Goal: Task Accomplishment & Management: Complete application form

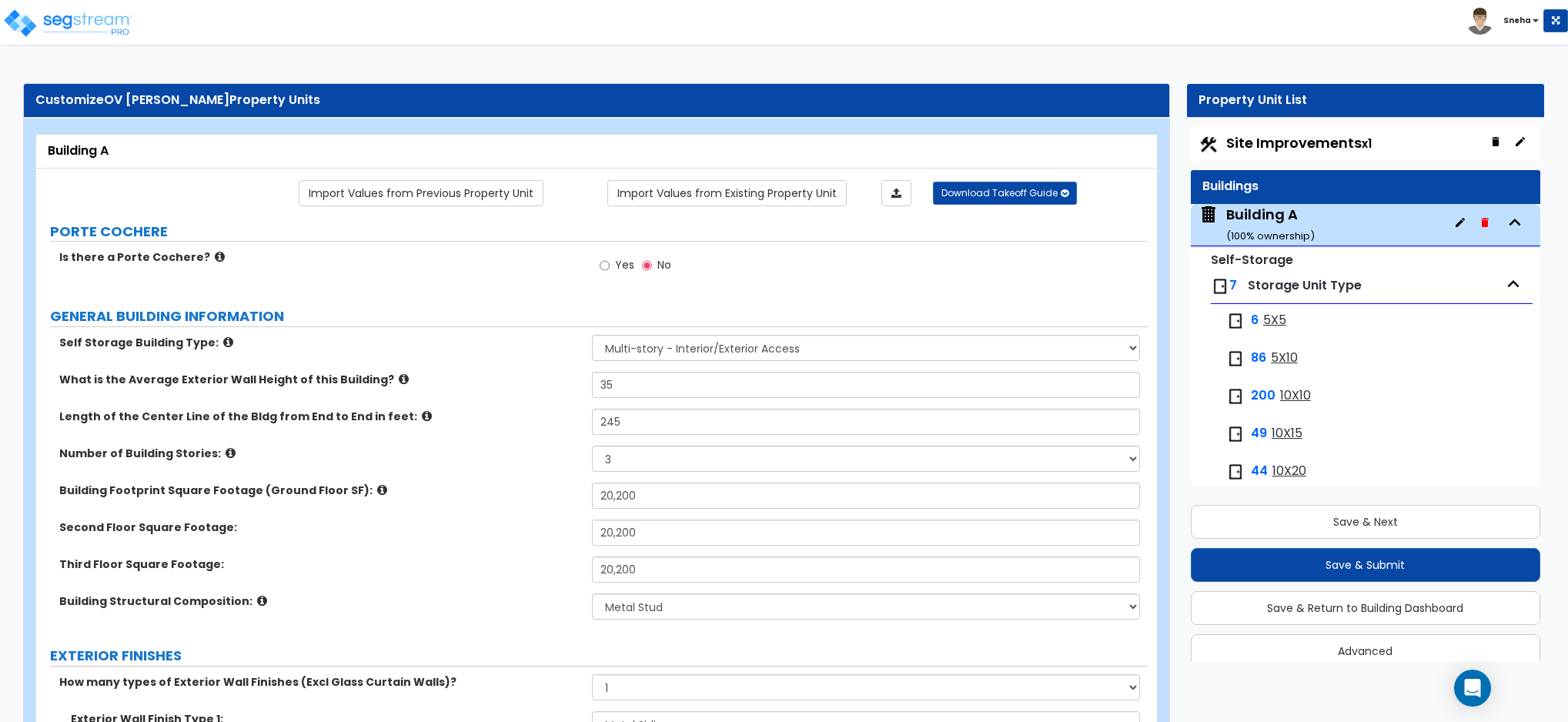
select select "2"
select select "3"
select select "8"
select select "1"
select select "6"
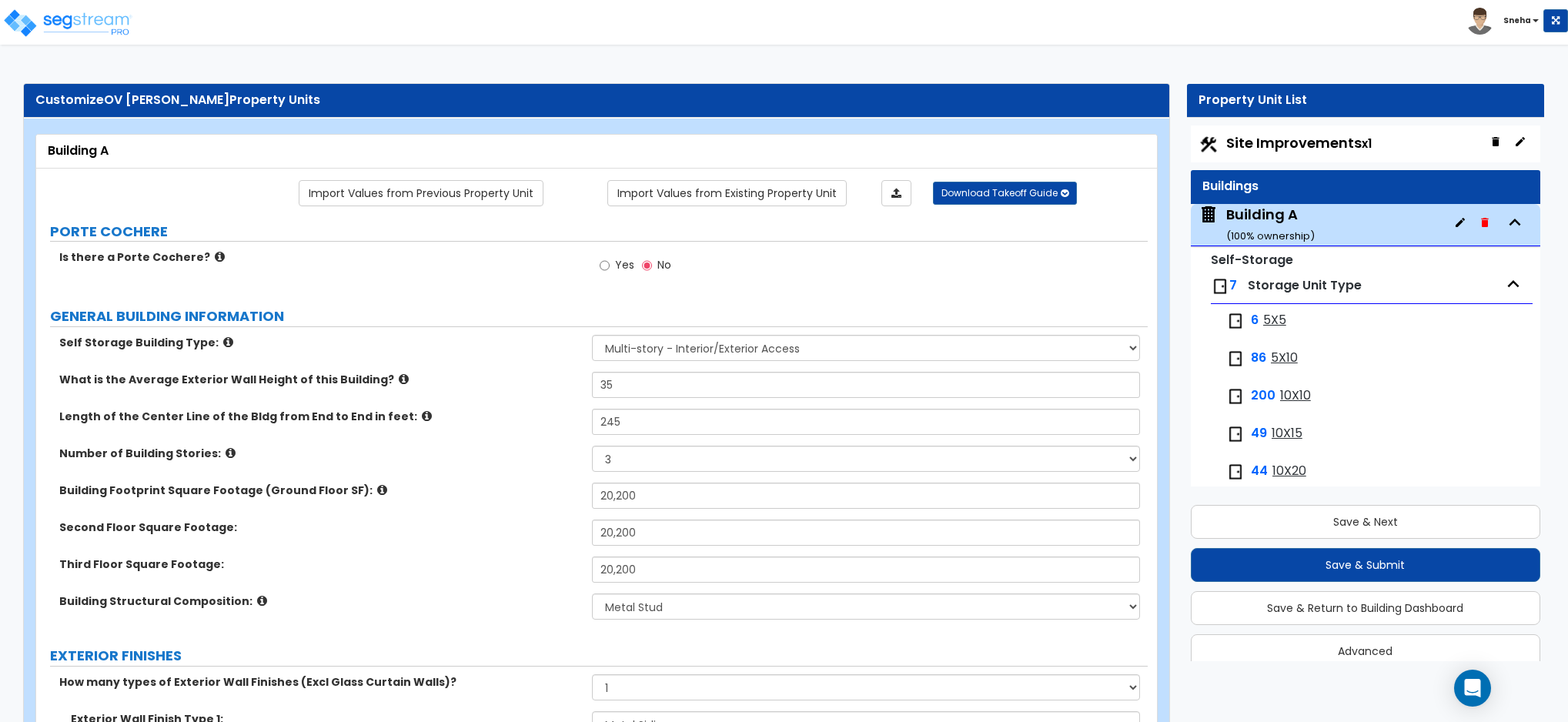
select select "2"
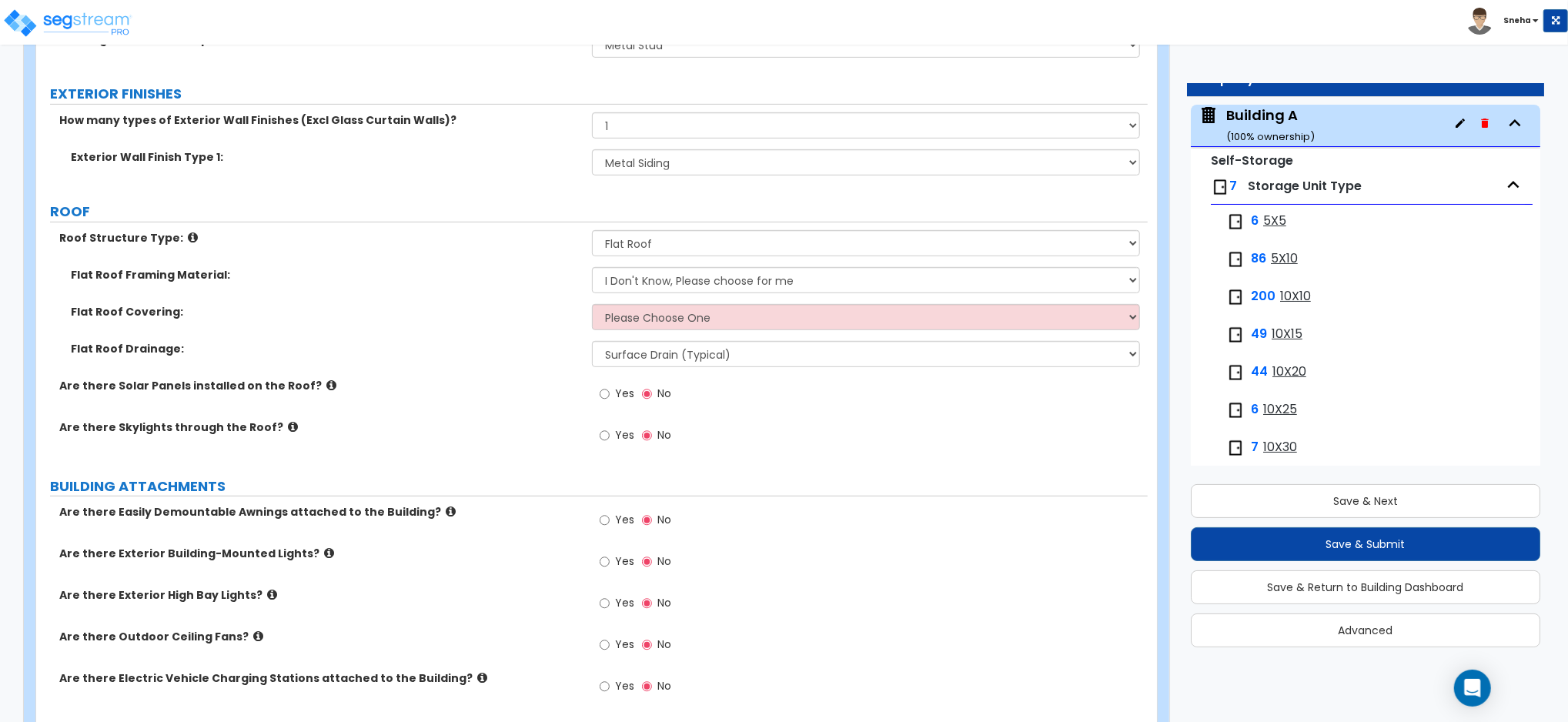
scroll to position [512, 0]
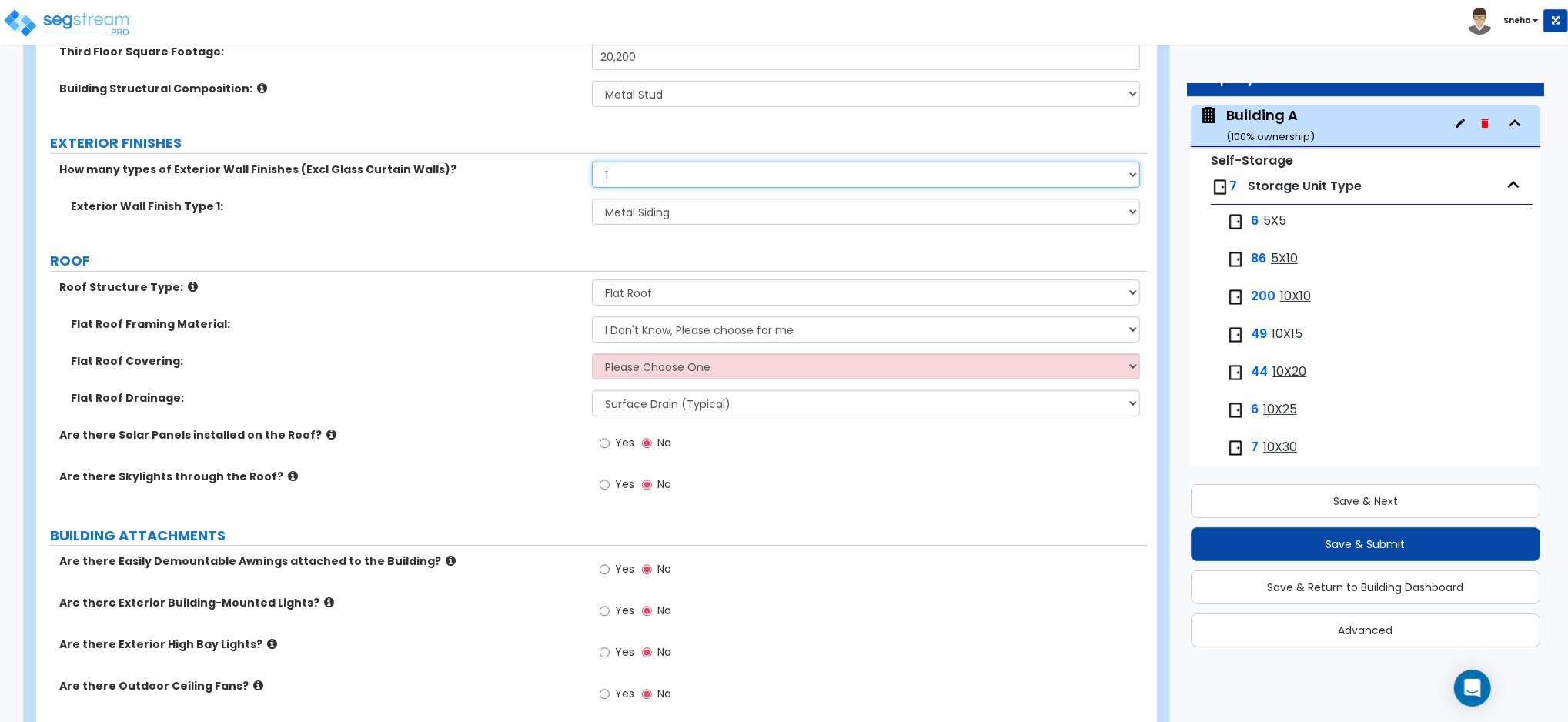
click at [628, 180] on select "None 1 2 3" at bounding box center [865, 175] width 548 height 26
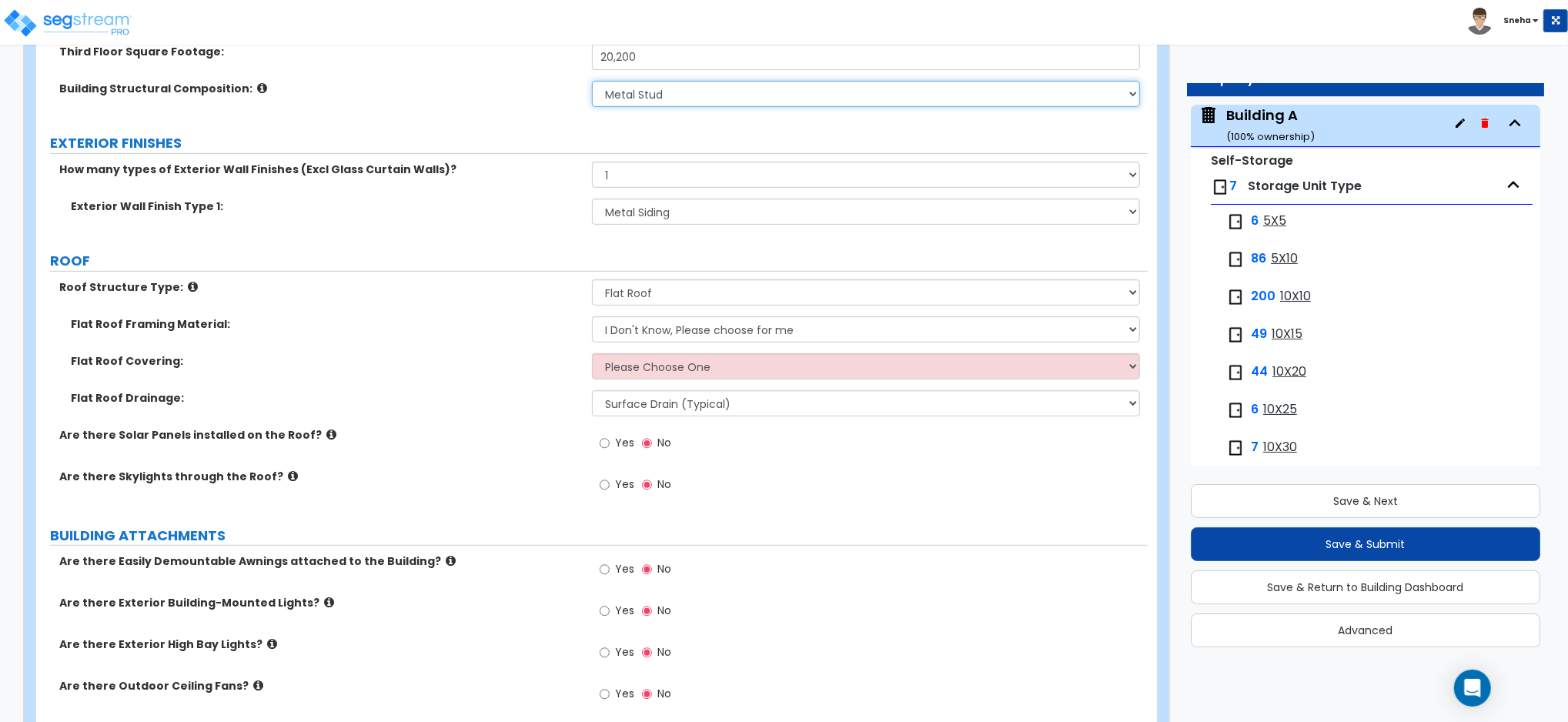
click at [639, 97] on select "Please Choose One Tilt-up Wall Construction Reinforced Concrete Structural Stee…" at bounding box center [865, 93] width 548 height 26
select select "6"
click at [591, 81] on select "Please Choose One Tilt-up Wall Construction Reinforced Concrete Structural Stee…" at bounding box center [865, 93] width 548 height 26
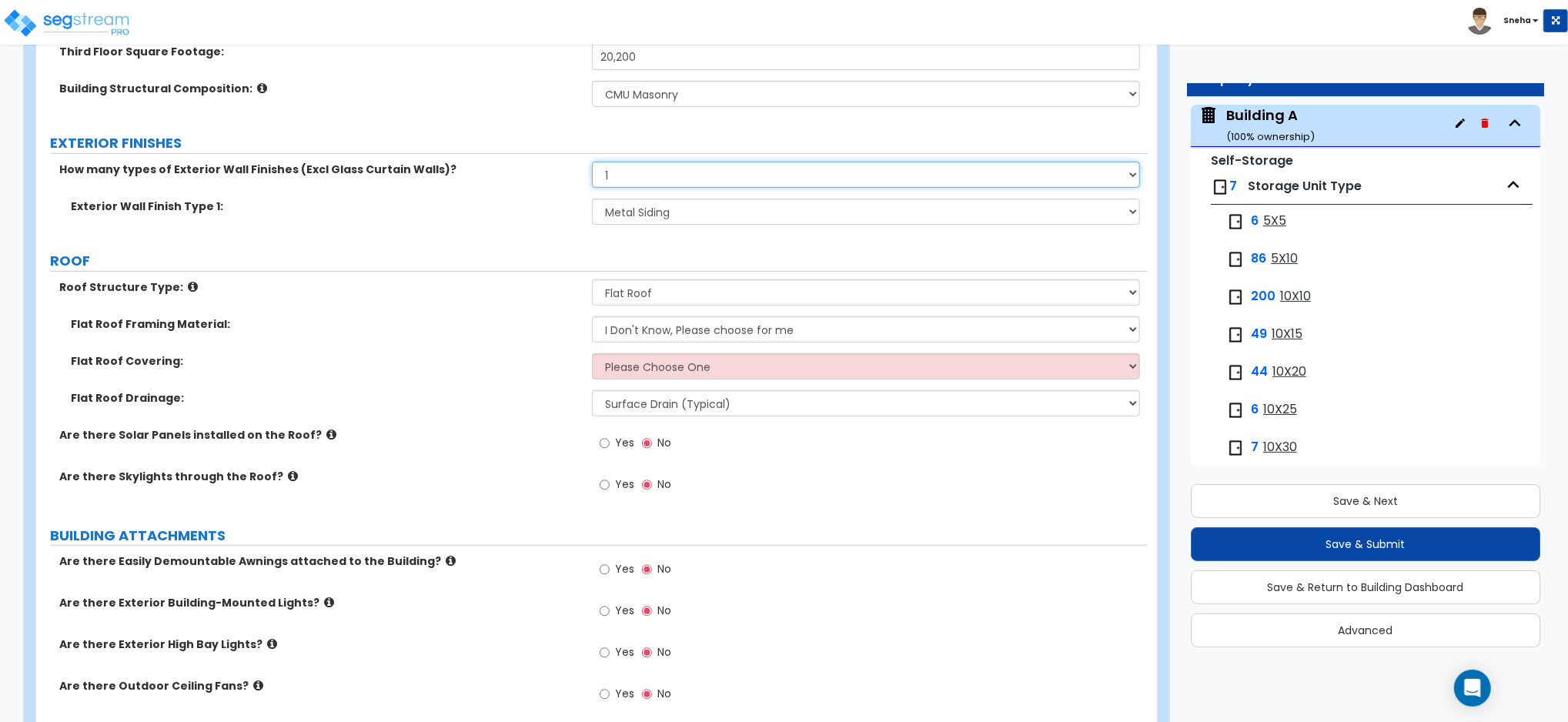
drag, startPoint x: 633, startPoint y: 180, endPoint x: 633, endPoint y: 189, distance: 9.0
click at [633, 183] on select "None 1 2 3" at bounding box center [865, 175] width 548 height 26
select select "2"
click at [591, 162] on select "None 1 2 3" at bounding box center [865, 175] width 548 height 26
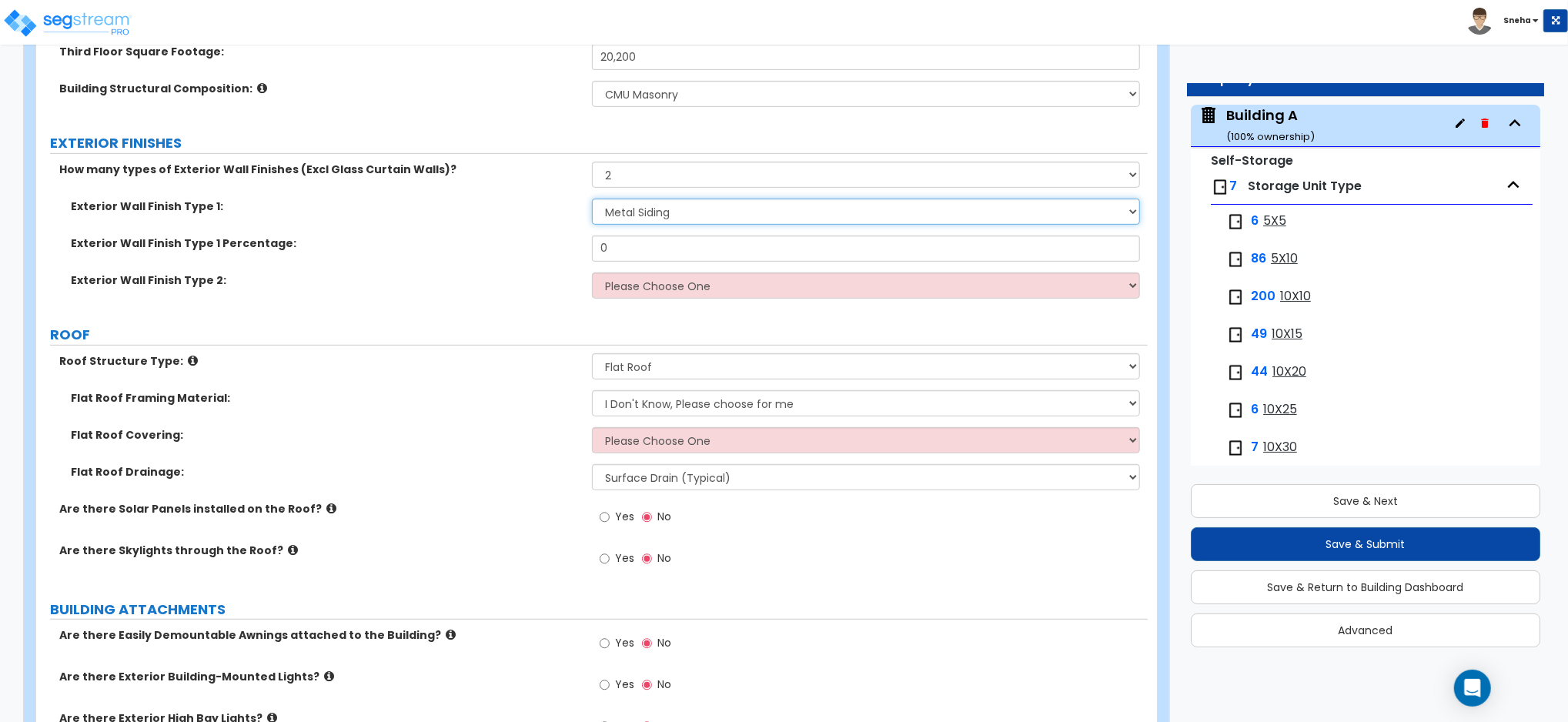
click at [634, 208] on select "Please Choose One No Finish/Shared Wall No Wall Brick Veneer Stone Veneer Wood …" at bounding box center [865, 211] width 548 height 26
select select "7"
click at [591, 198] on select "Please Choose One No Finish/Shared Wall No Wall Brick Veneer Stone Veneer Wood …" at bounding box center [865, 211] width 548 height 26
click at [634, 297] on select "Please Choose One No Finish/Shared Wall No Wall Brick Veneer Stone Veneer Wood …" at bounding box center [865, 285] width 548 height 26
select select "3"
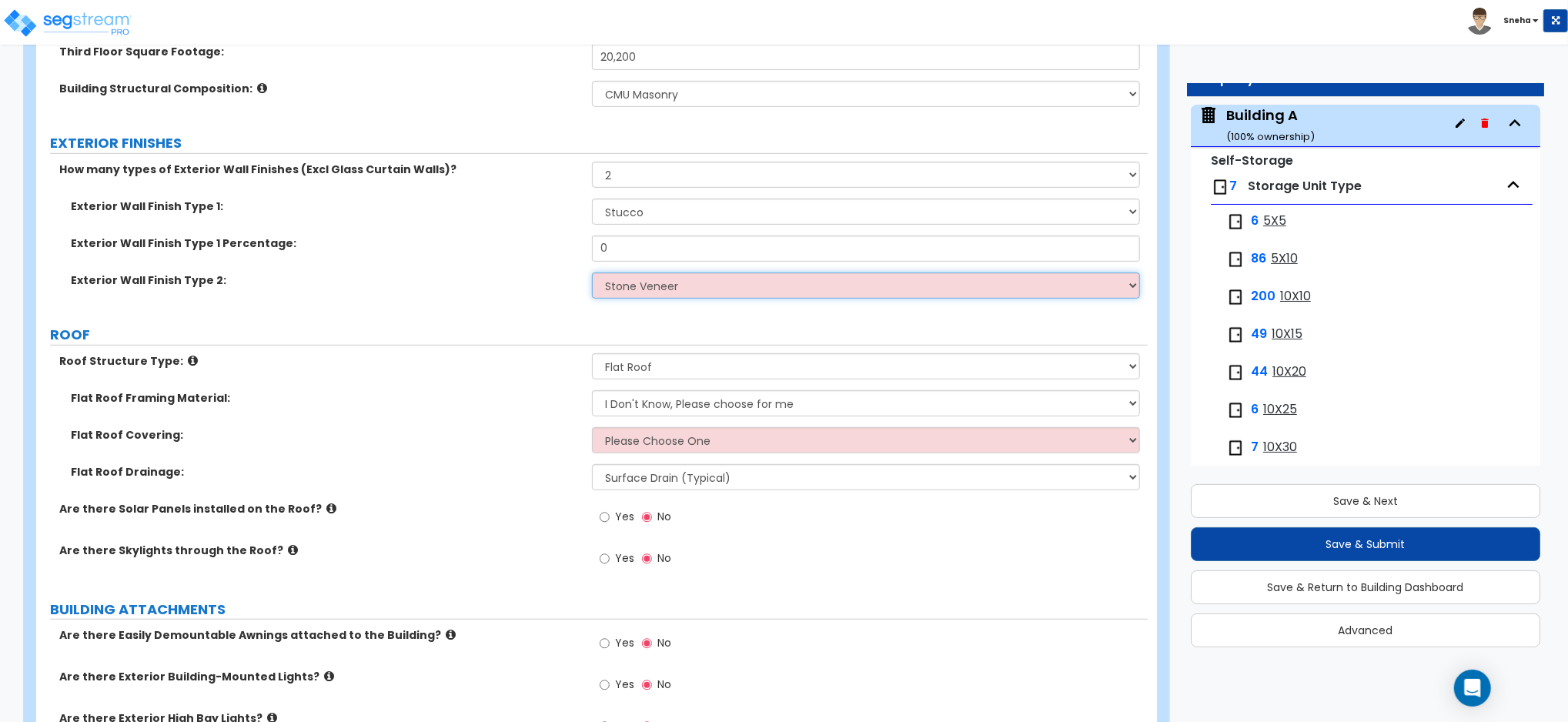
click at [591, 272] on select "Please Choose One No Finish/Shared Wall No Wall Brick Veneer Stone Veneer Wood …" at bounding box center [865, 285] width 548 height 26
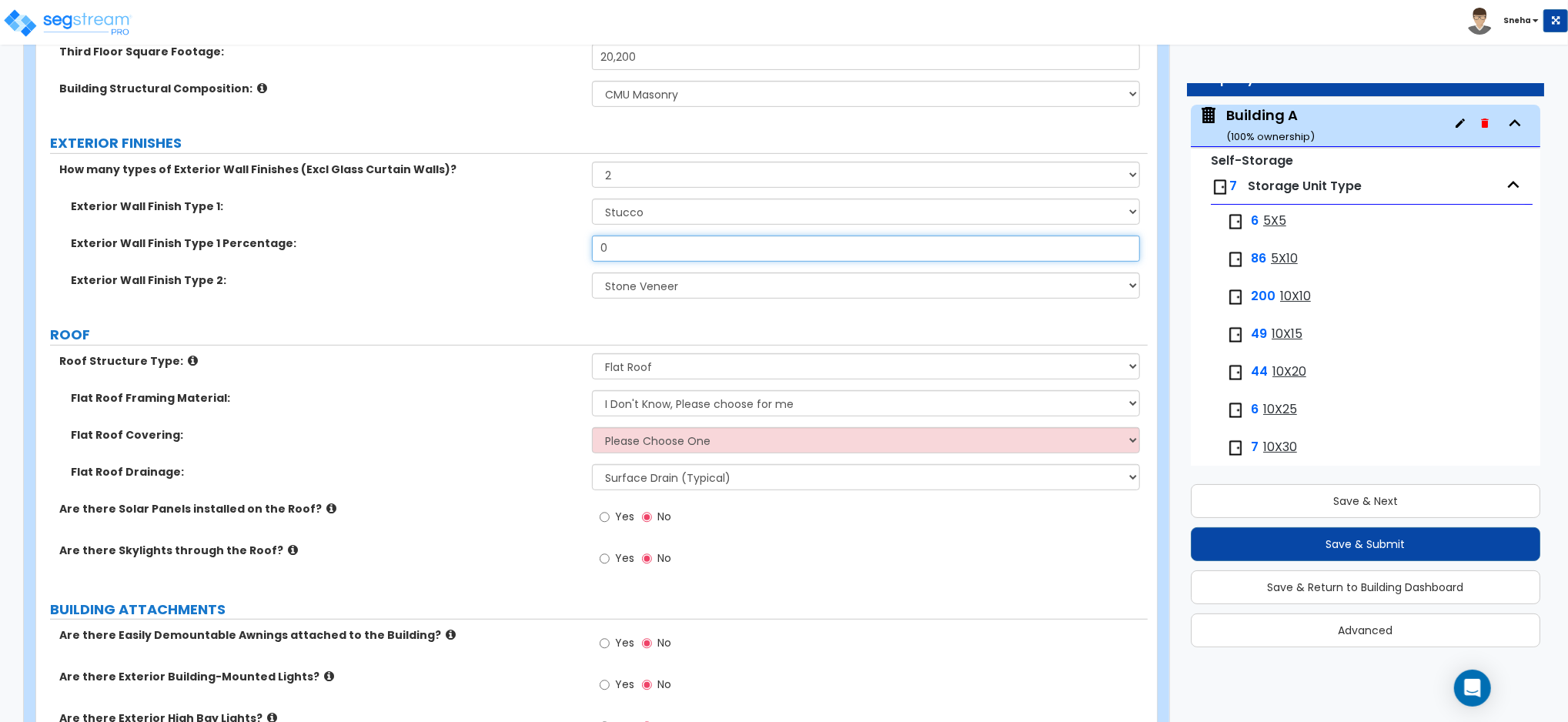
drag, startPoint x: 623, startPoint y: 245, endPoint x: 597, endPoint y: 249, distance: 26.3
click at [597, 249] on input "0" at bounding box center [865, 248] width 548 height 26
type input "50"
click at [526, 388] on div "Roof Structure Type: Please Choose One [PERSON_NAME] Roof Flat Roof Hybrid [PER…" at bounding box center [591, 371] width 1111 height 37
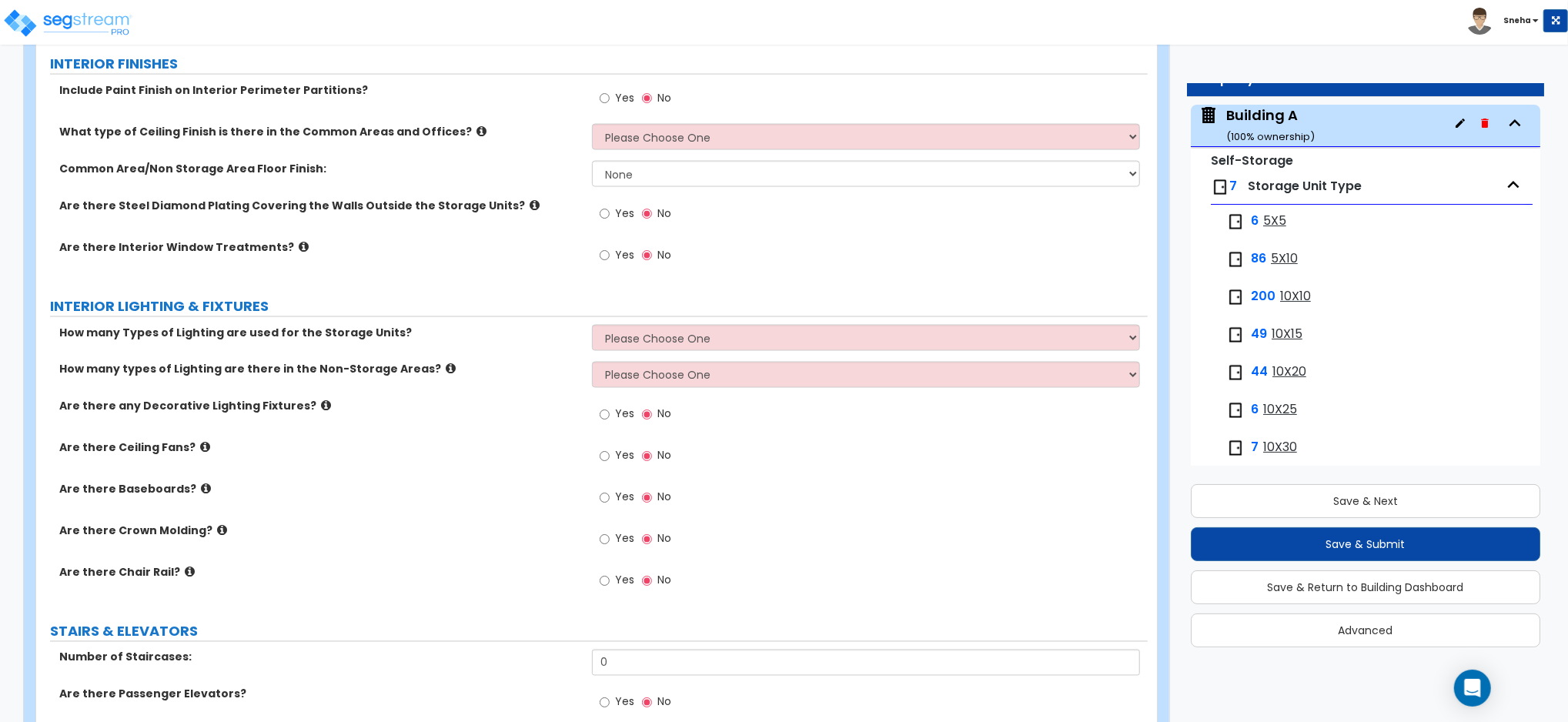
scroll to position [2257, 0]
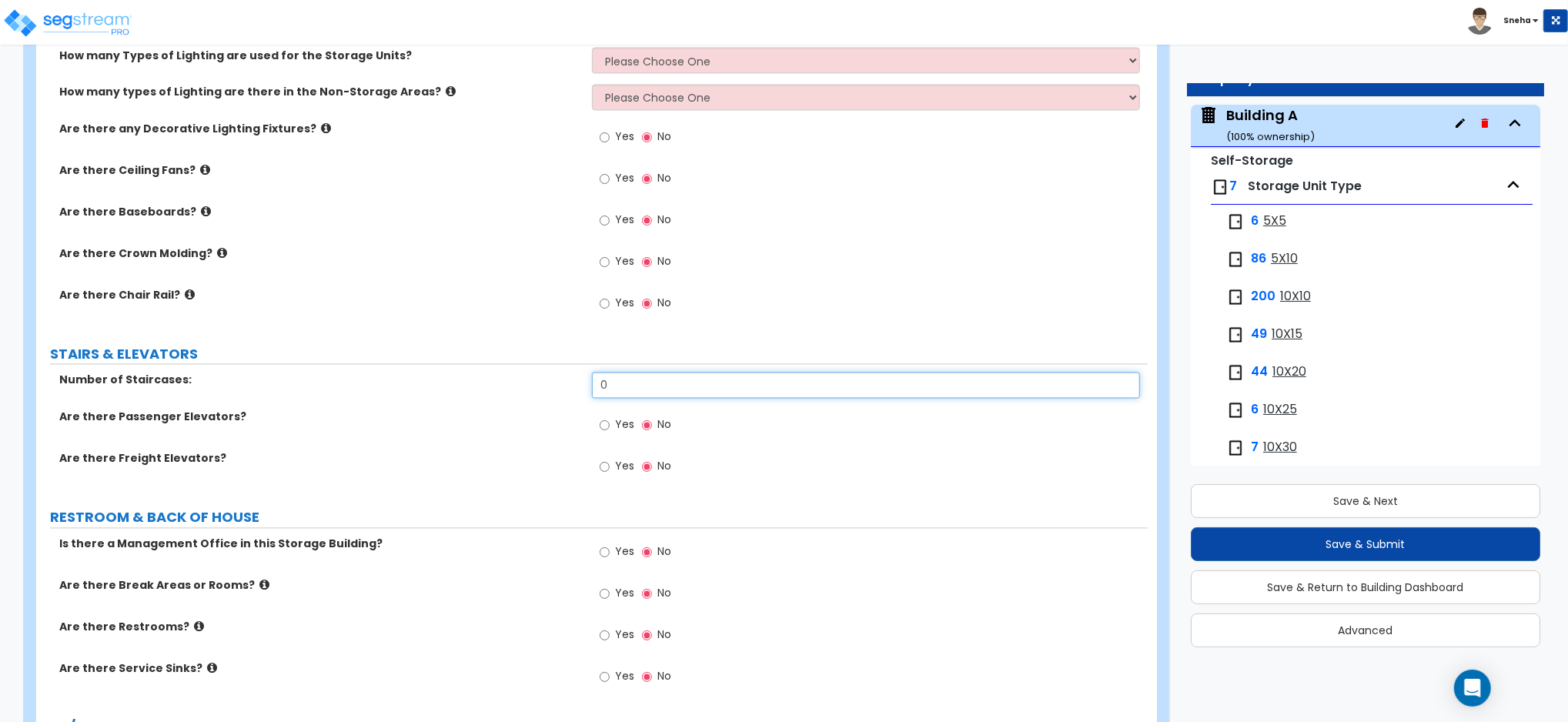
drag, startPoint x: 612, startPoint y: 392, endPoint x: 576, endPoint y: 396, distance: 36.2
click at [576, 396] on div "Number of Staircases: 0" at bounding box center [591, 391] width 1111 height 37
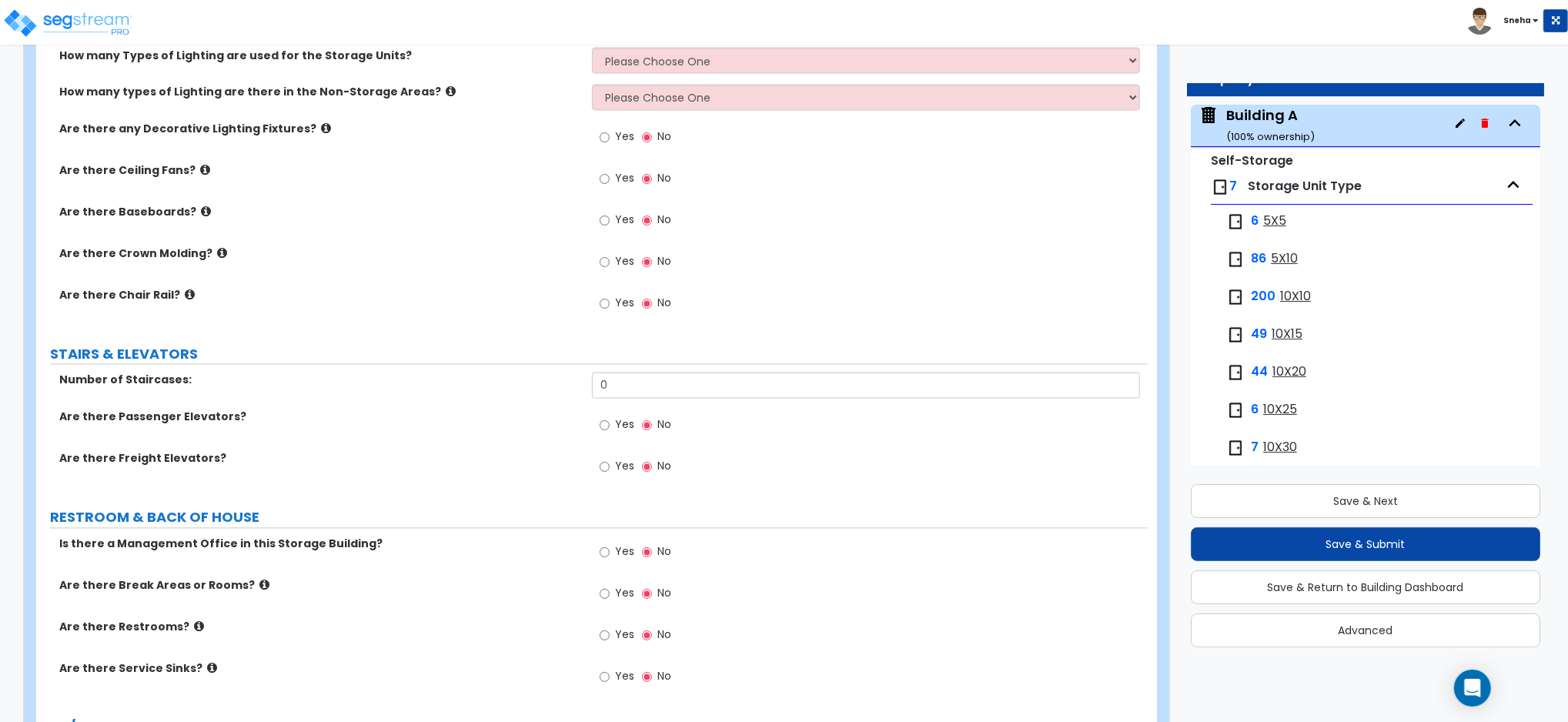
click at [509, 487] on div "Are there Freight Elevators? Yes No" at bounding box center [591, 472] width 1111 height 42
click at [621, 421] on span "Yes" at bounding box center [624, 425] width 19 height 15
click at [609, 421] on input "Yes" at bounding box center [604, 425] width 10 height 17
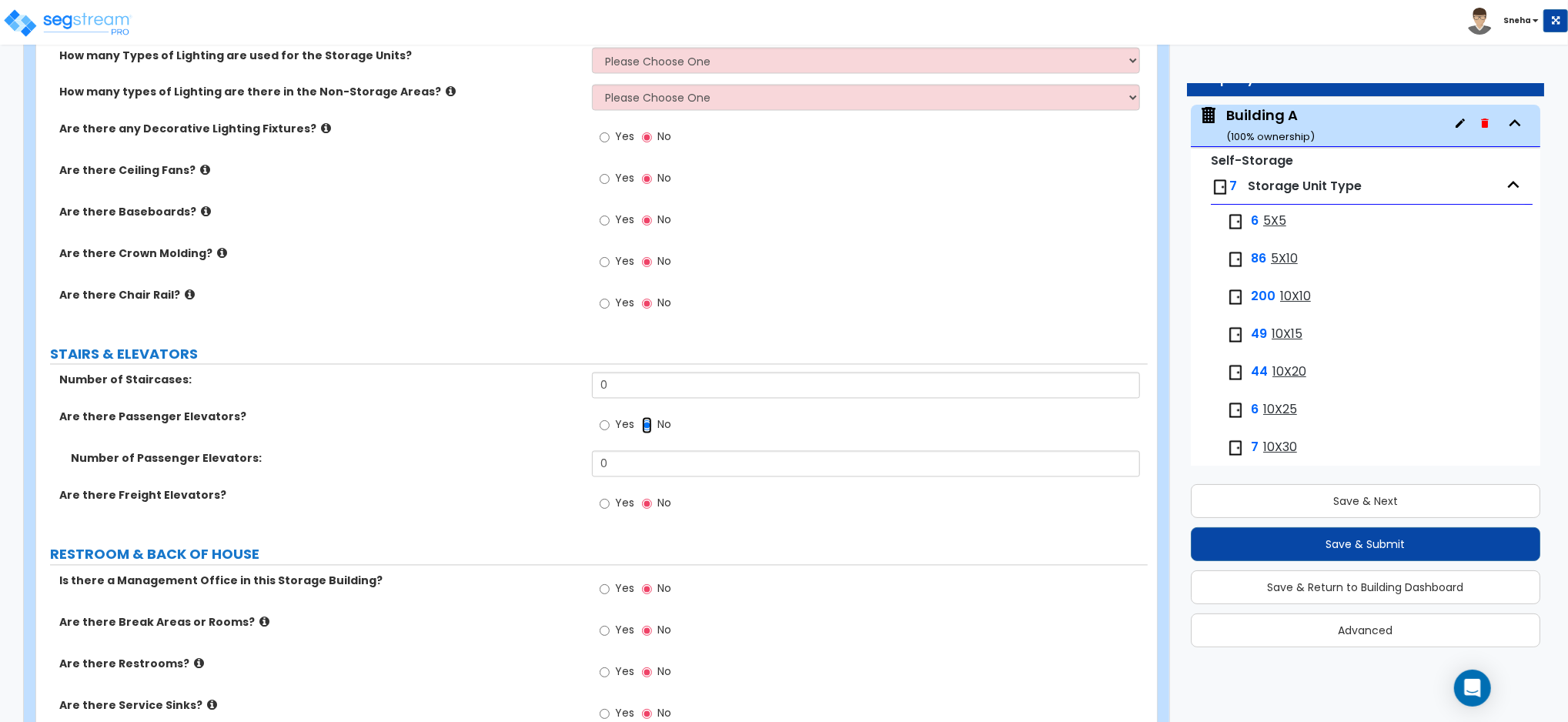
click at [642, 424] on input "No" at bounding box center [647, 425] width 10 height 17
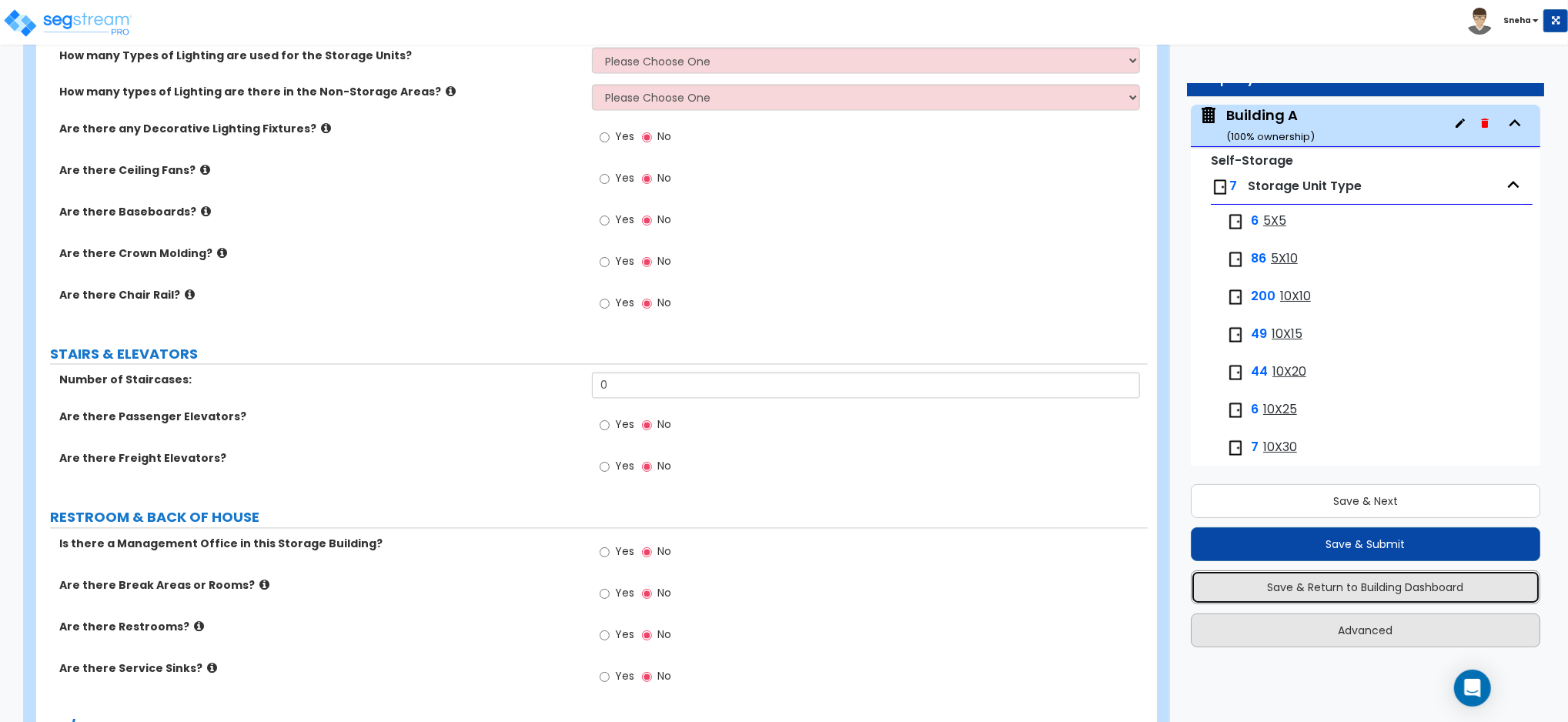
drag, startPoint x: 1398, startPoint y: 595, endPoint x: 1358, endPoint y: 637, distance: 58.0
click at [1359, 637] on div "Save & Next Save & Submit Save & Return to Building Dashboard Advanced" at bounding box center [1366, 560] width 350 height 174
click at [1386, 583] on button "Save & Return to Building Dashboard" at bounding box center [1366, 587] width 350 height 34
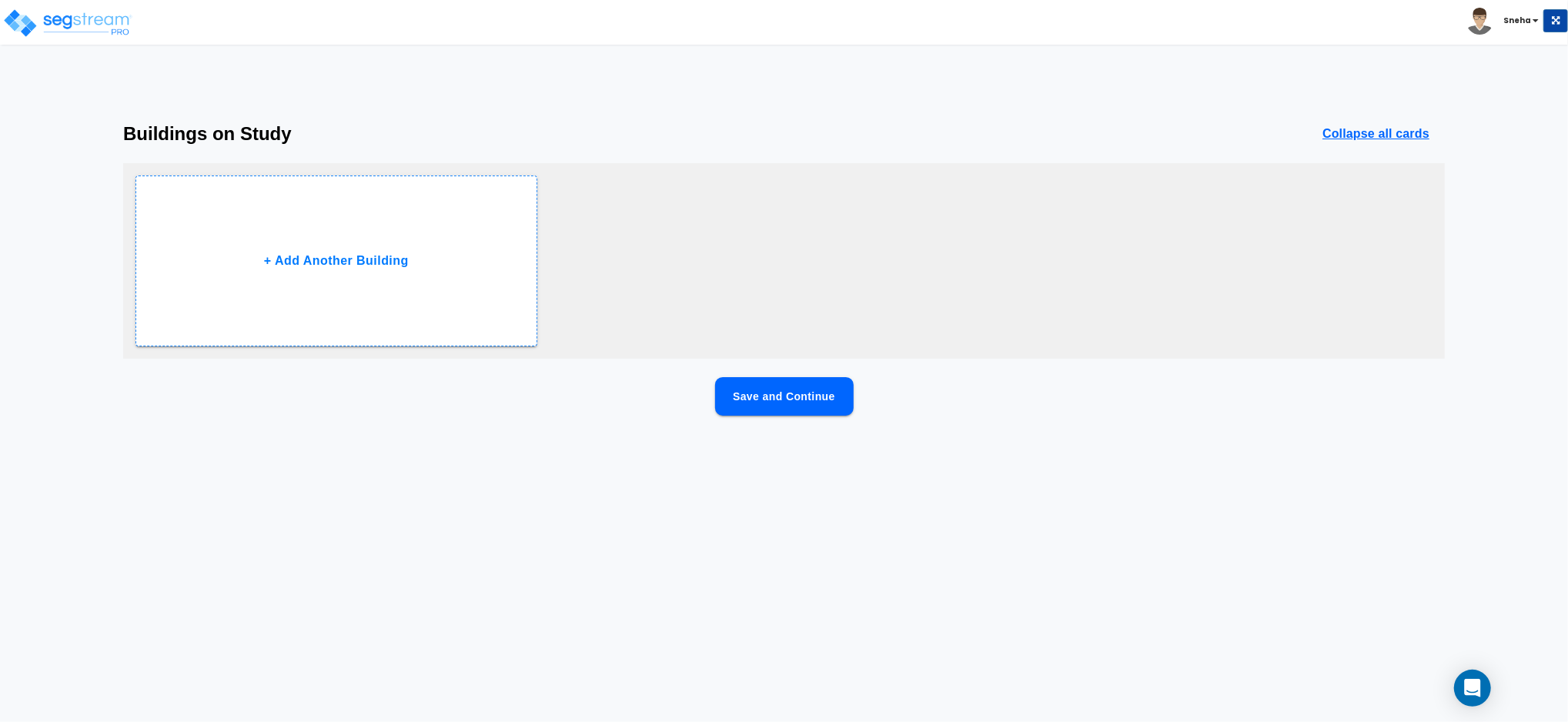
scroll to position [0, 0]
